Goal: Navigation & Orientation: Find specific page/section

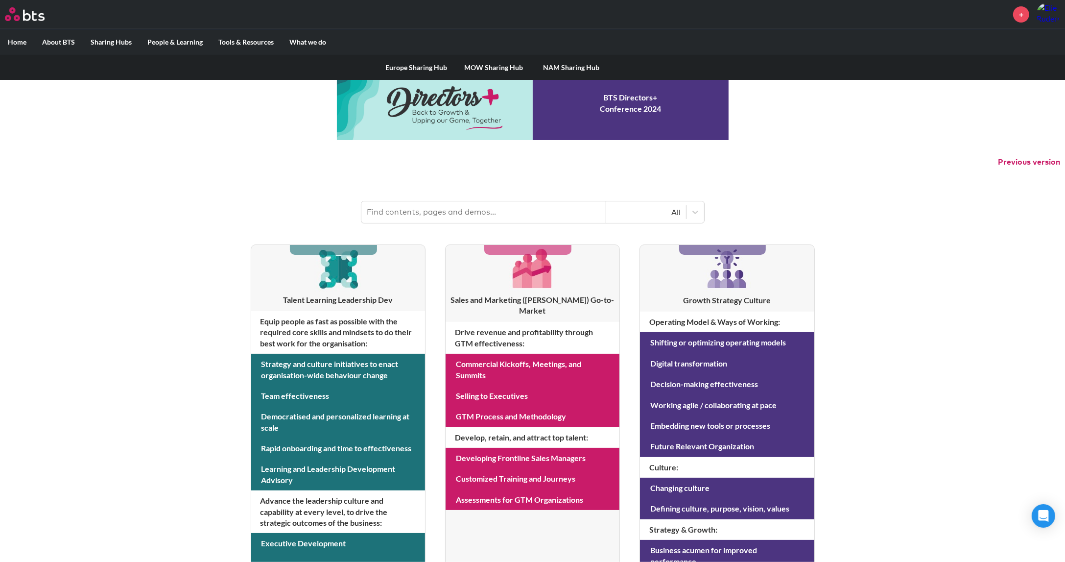
click at [418, 66] on link "Europe Sharing Hub" at bounding box center [416, 67] width 77 height 25
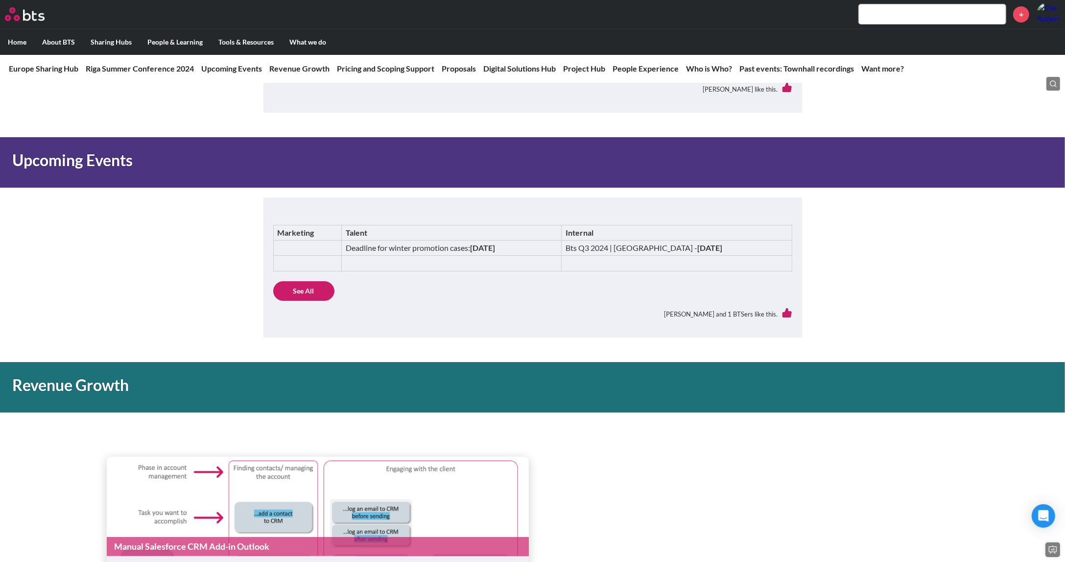
scroll to position [105, 0]
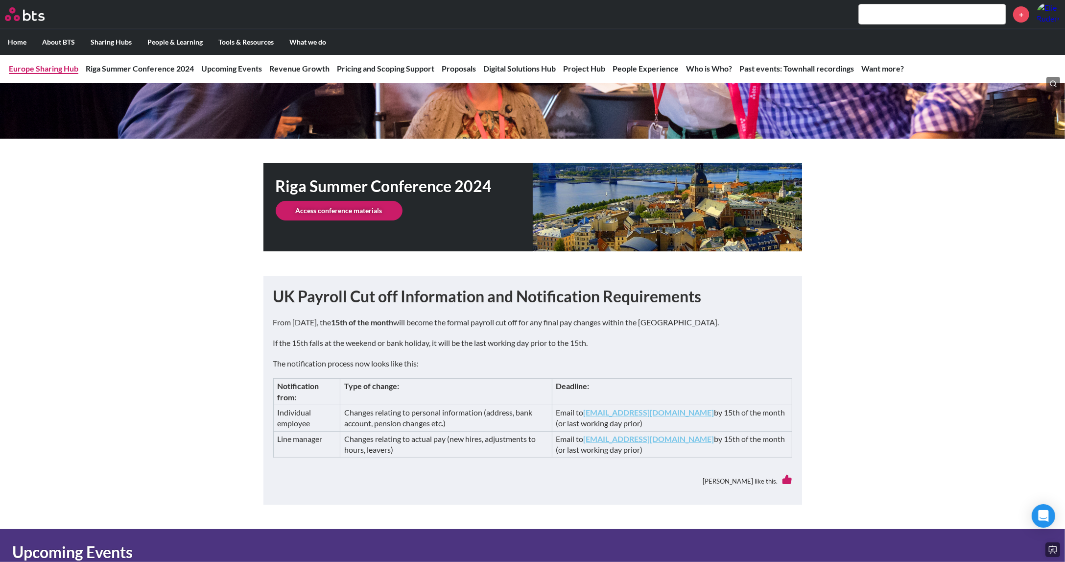
click at [56, 72] on link "Europe Sharing Hub" at bounding box center [44, 68] width 70 height 9
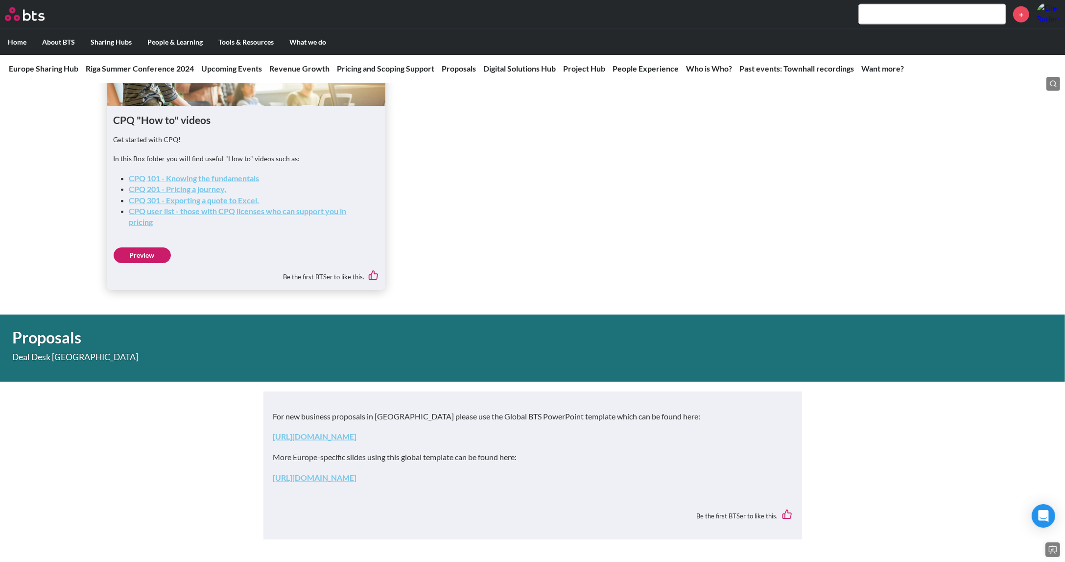
scroll to position [1240, 0]
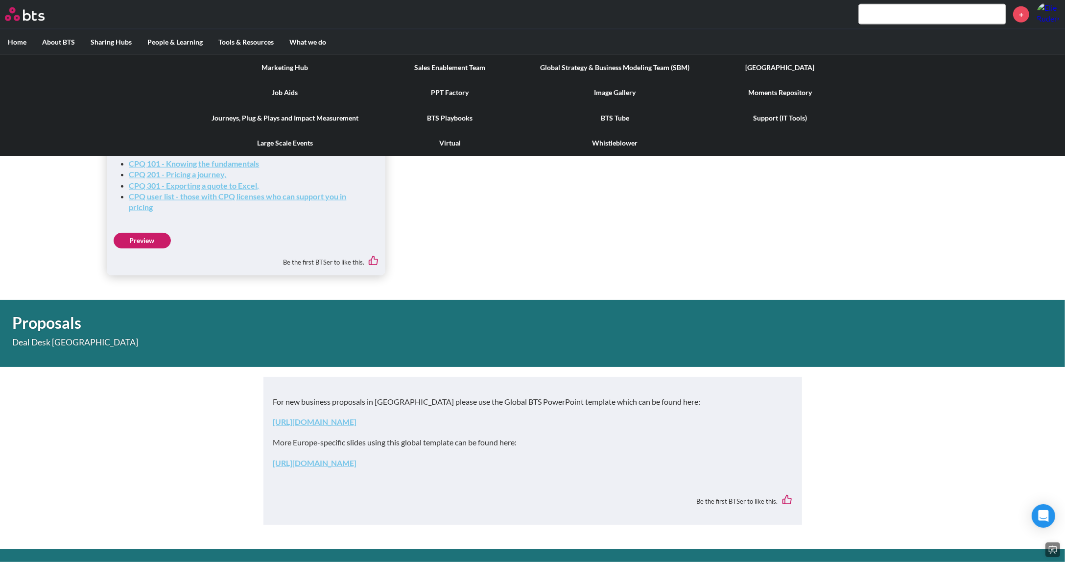
click at [288, 91] on link "Job Aids" at bounding box center [285, 92] width 165 height 25
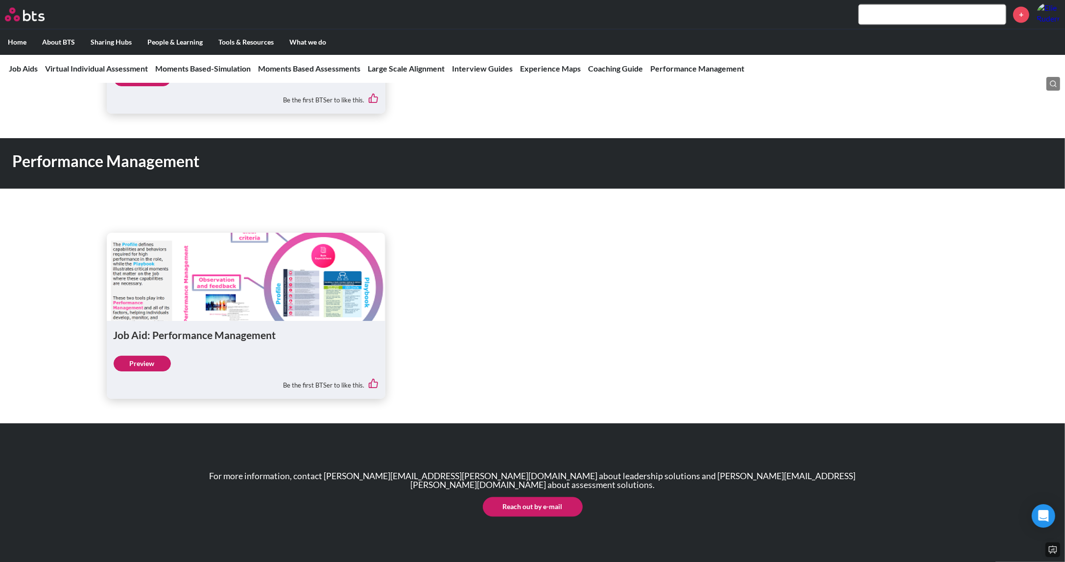
scroll to position [2379, 0]
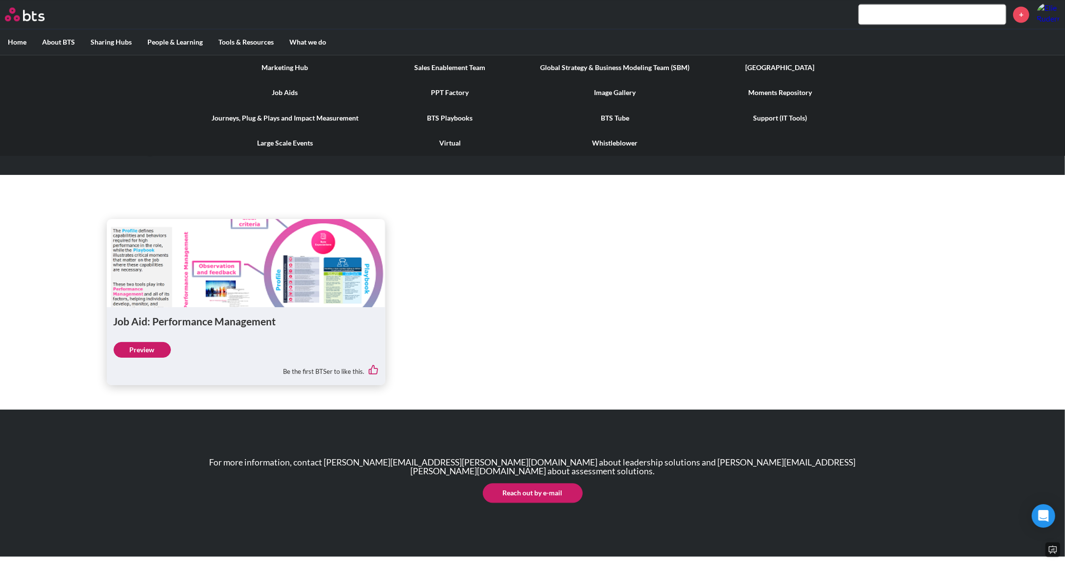
click at [457, 116] on link "BTS Playbooks" at bounding box center [450, 117] width 165 height 25
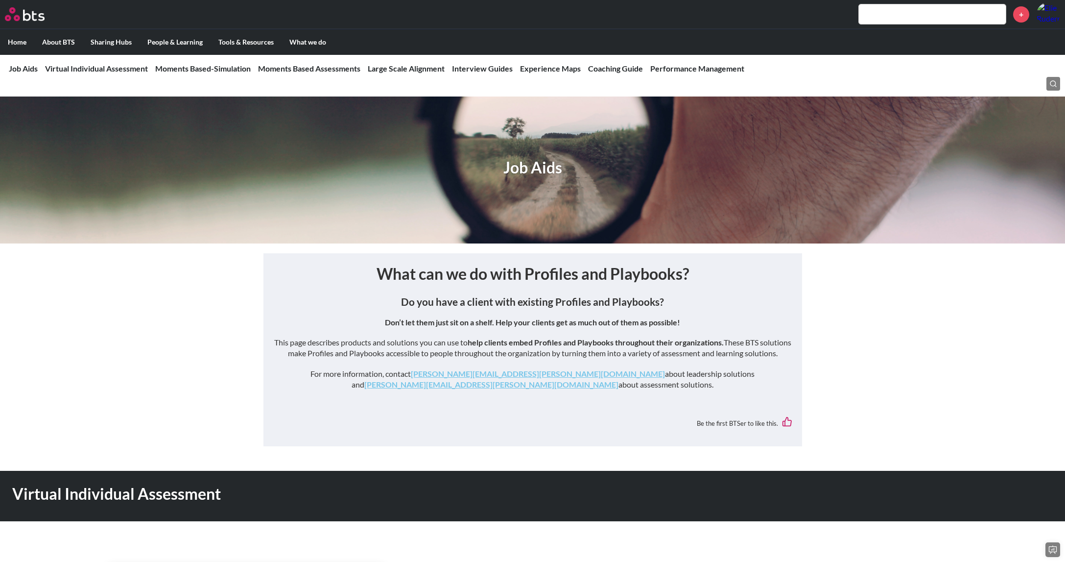
scroll to position [2379, 0]
